Goal: Information Seeking & Learning: Learn about a topic

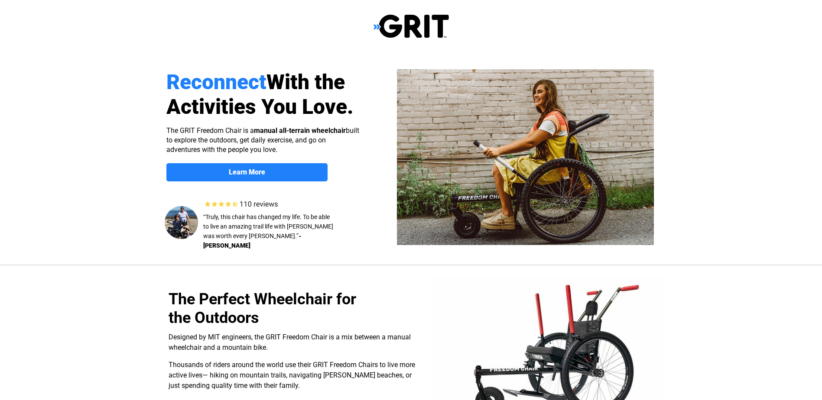
scroll to position [43, 0]
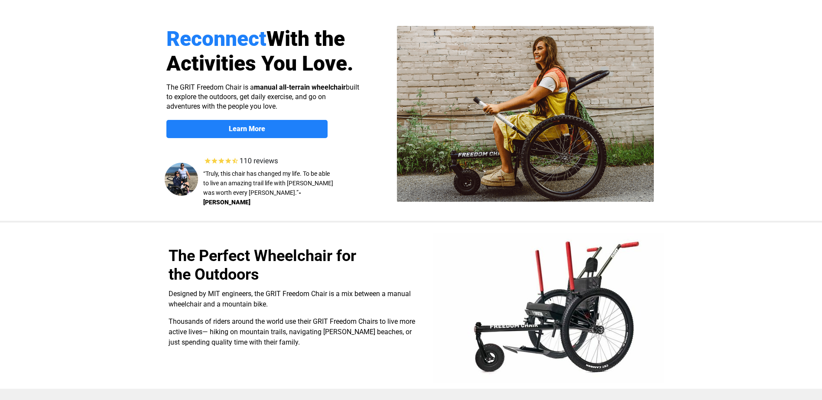
select select "US"
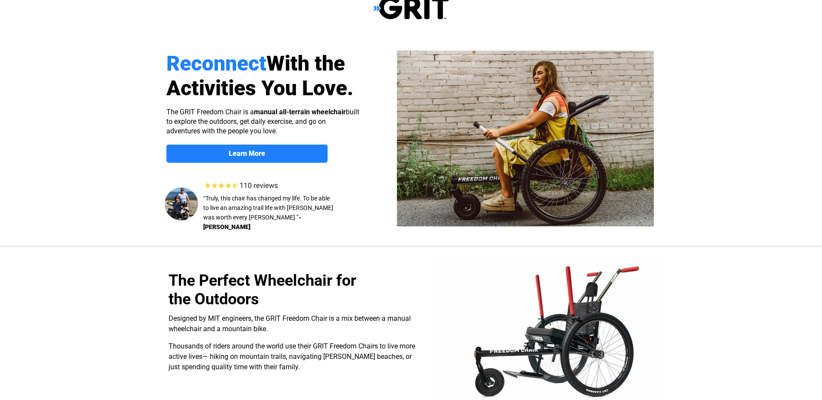
scroll to position [0, 0]
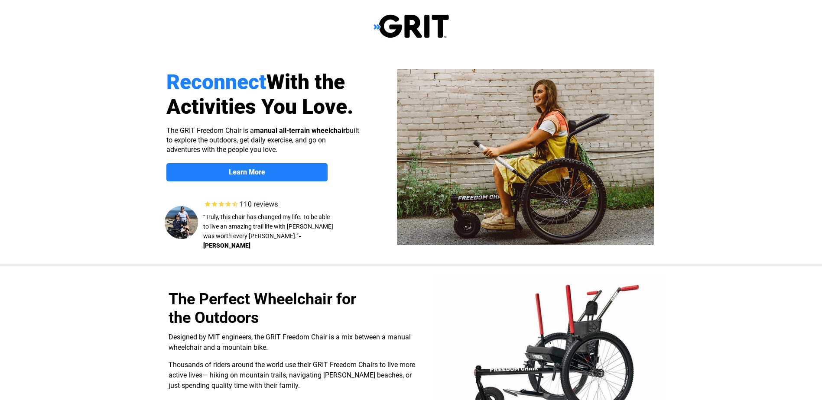
drag, startPoint x: 345, startPoint y: 171, endPoint x: 114, endPoint y: 157, distance: 231.4
click at [114, 157] on div at bounding box center [411, 159] width 822 height 212
click at [258, 174] on strong "Learn More" at bounding box center [247, 172] width 36 height 8
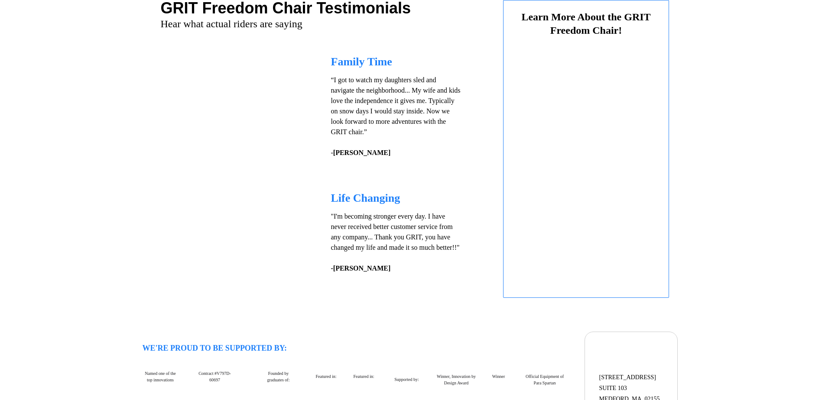
select select "US"
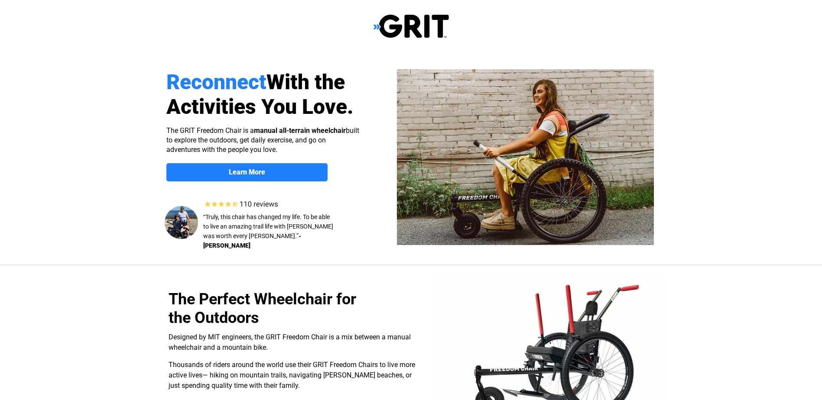
click at [408, 24] on img at bounding box center [411, 26] width 75 height 25
